Goal: Information Seeking & Learning: Learn about a topic

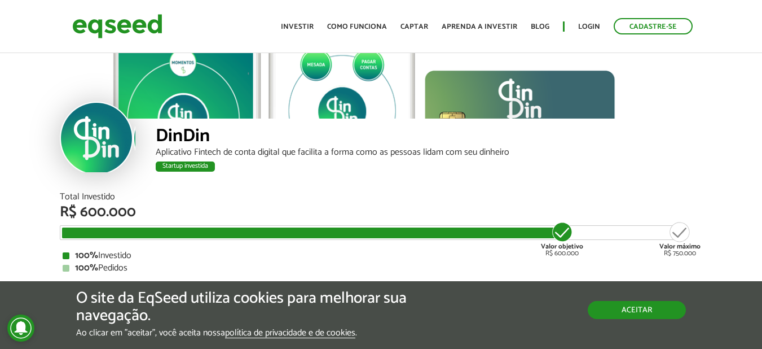
click at [640, 315] on button "Aceitar" at bounding box center [637, 310] width 98 height 18
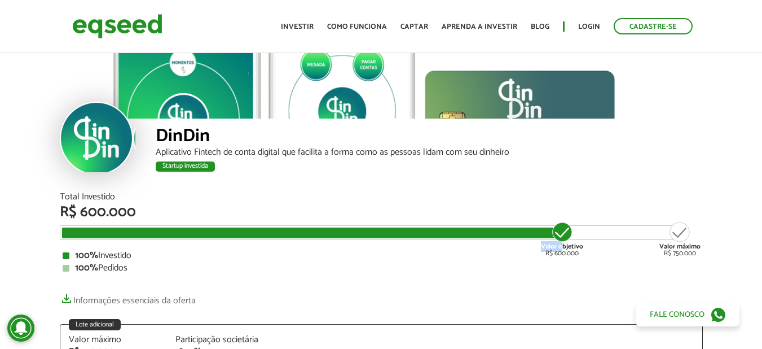
drag, startPoint x: 562, startPoint y: 233, endPoint x: 438, endPoint y: 231, distance: 124.1
click at [438, 227] on div "Valor objetivo R$ 600.000 Valor máximo R$ 750.000" at bounding box center [373, 227] width 622 height 0
click at [367, 232] on div at bounding box center [310, 232] width 497 height 11
drag, startPoint x: 281, startPoint y: 227, endPoint x: 200, endPoint y: 228, distance: 80.7
click at [280, 227] on div at bounding box center [310, 232] width 497 height 11
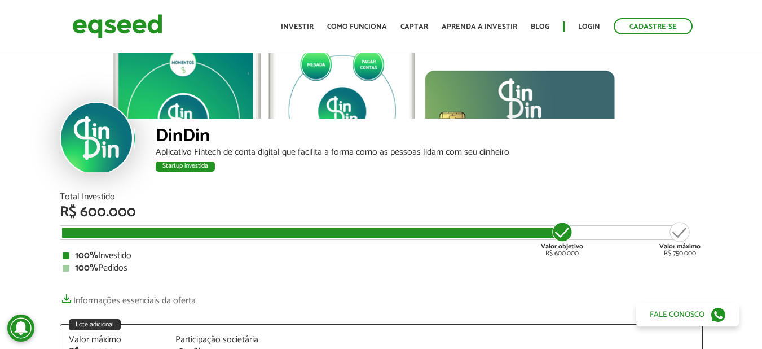
click at [65, 270] on div at bounding box center [66, 268] width 7 height 7
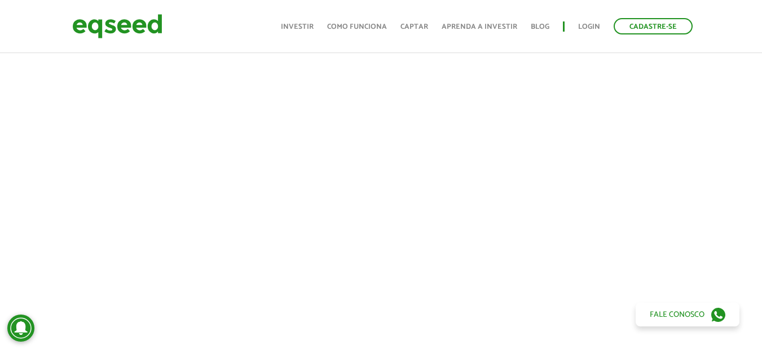
scroll to position [508, 0]
